Goal: Navigation & Orientation: Find specific page/section

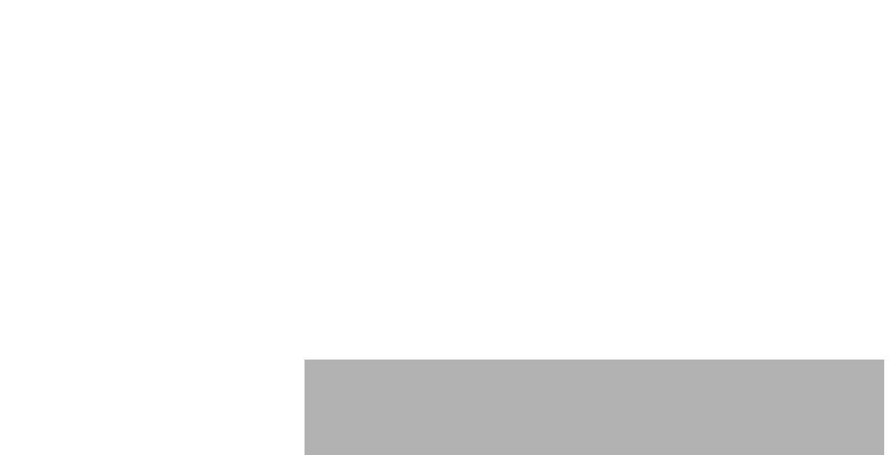
scroll to position [6406, 0]
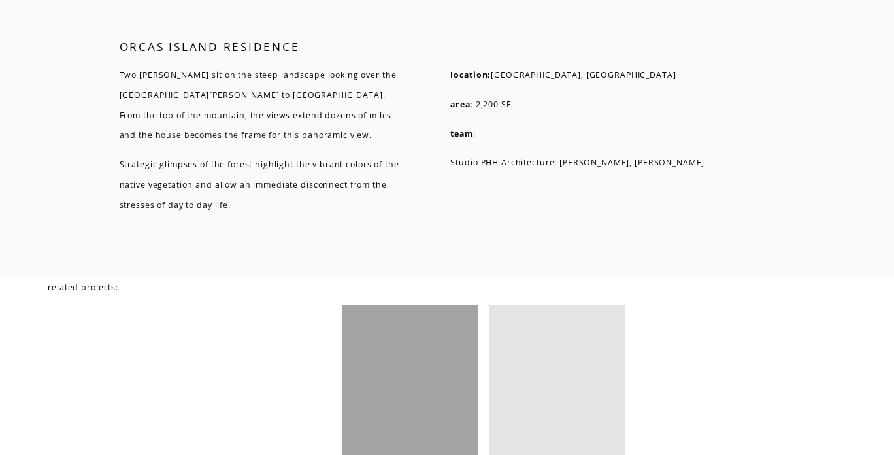
scroll to position [4706, 0]
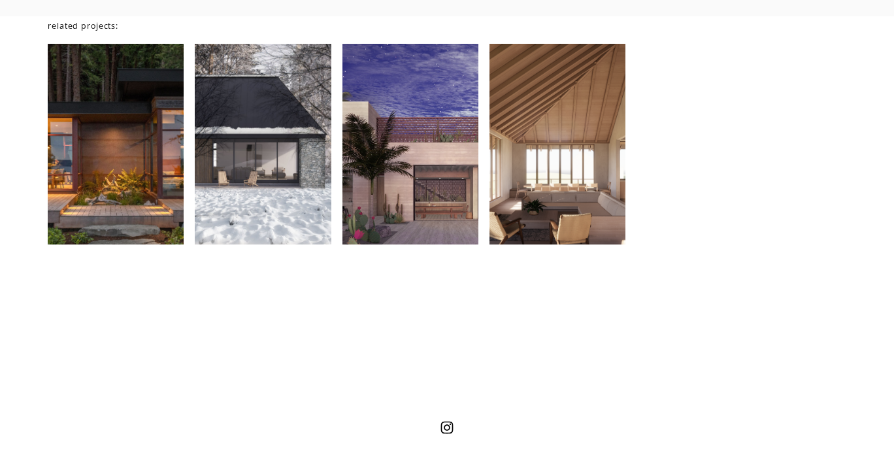
click at [527, 184] on div at bounding box center [558, 144] width 136 height 201
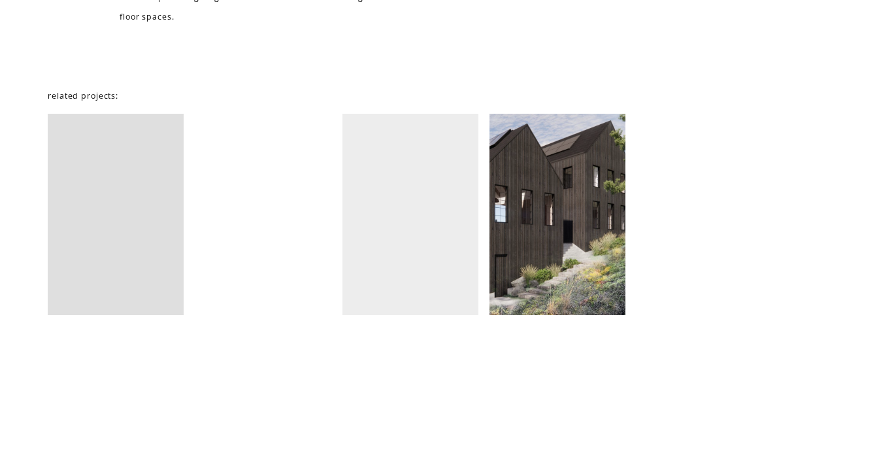
scroll to position [3399, 0]
